Goal: Find specific page/section: Find specific page/section

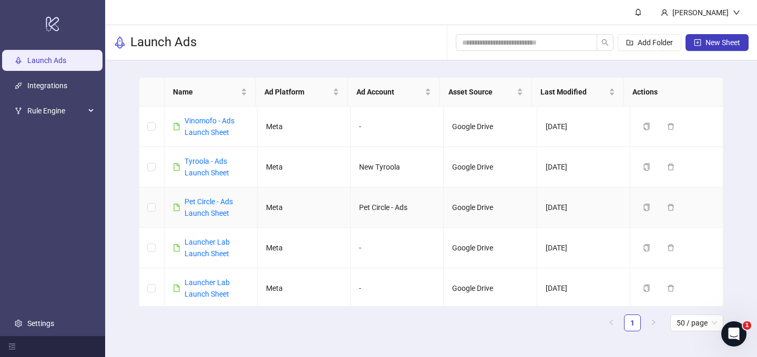
click at [206, 207] on div "Pet Circle - Ads Launch Sheet" at bounding box center [216, 207] width 64 height 23
click at [207, 209] on link "Pet Circle - Ads Launch Sheet" at bounding box center [208, 208] width 48 height 20
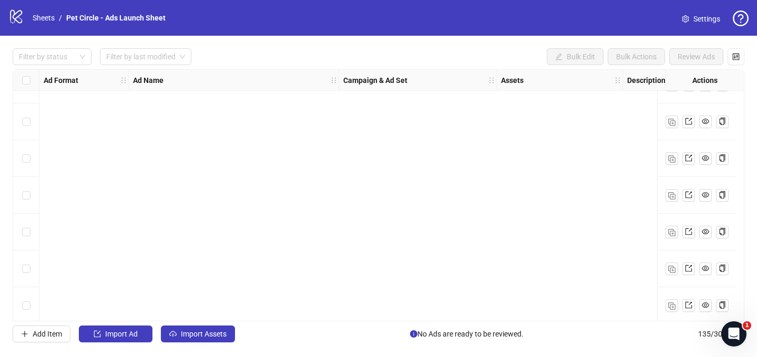
scroll to position [1965, 0]
